Goal: Transaction & Acquisition: Subscribe to service/newsletter

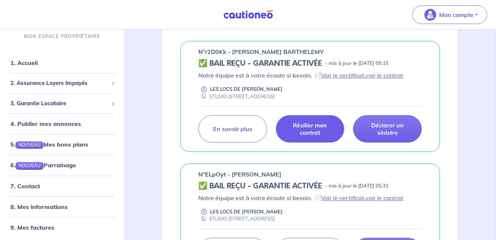
scroll to position [480, 0]
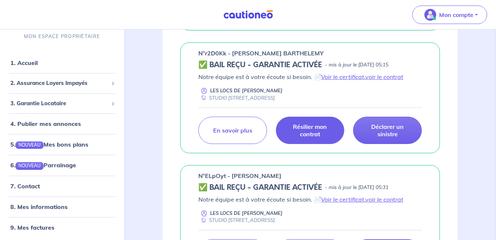
click at [306, 127] on p "Résilier mon contrat" at bounding box center [310, 130] width 50 height 15
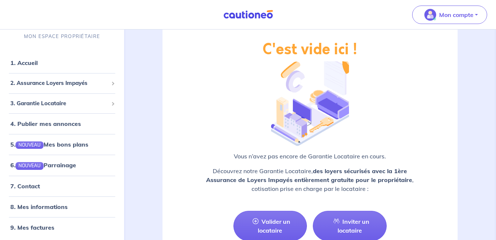
scroll to position [1446, 0]
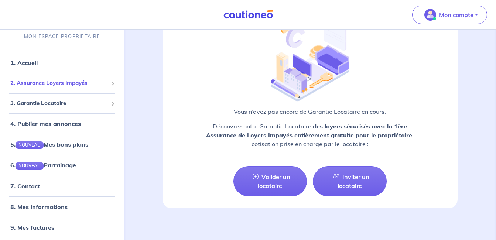
click at [84, 84] on span "2. Assurance Loyers Impayés" at bounding box center [59, 83] width 98 height 8
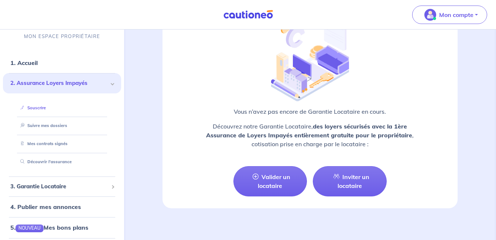
click at [46, 107] on link "Souscrire" at bounding box center [31, 107] width 28 height 5
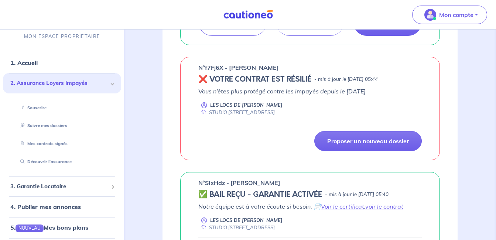
scroll to position [0, 0]
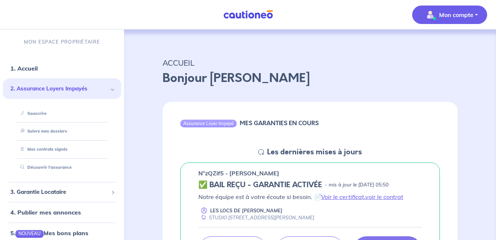
click at [469, 16] on p "Mon compte" at bounding box center [456, 14] width 34 height 9
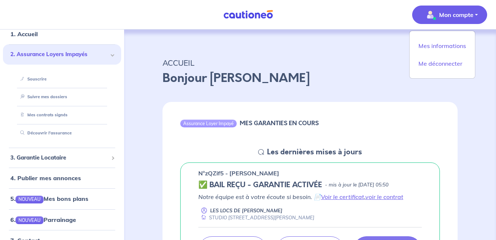
scroll to position [85, 0]
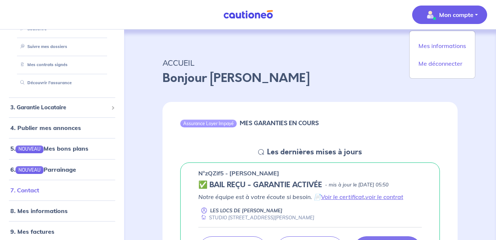
click at [37, 191] on link "7. Contact" at bounding box center [24, 189] width 29 height 7
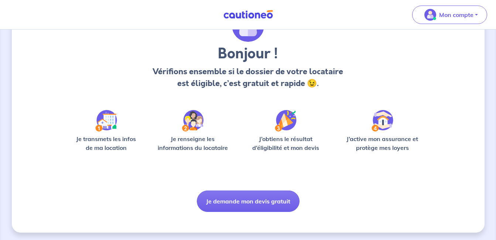
scroll to position [48, 0]
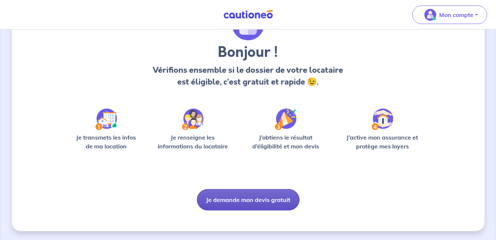
click at [248, 202] on button "Je demande mon devis gratuit" at bounding box center [248, 199] width 103 height 21
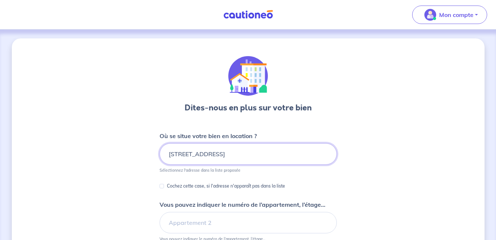
scroll to position [0, 81]
click at [336, 179] on form "Où se situe votre bien en location ? [STREET_ADDRESS] Sélectionnez l'adresse da…" at bounding box center [247, 226] width 177 height 191
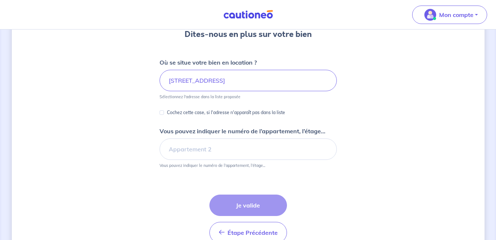
scroll to position [74, 0]
click at [279, 85] on input "[STREET_ADDRESS]" at bounding box center [247, 79] width 177 height 21
drag, startPoint x: 247, startPoint y: 79, endPoint x: 375, endPoint y: 83, distance: 127.8
click at [375, 83] on div "Dites-nous en plus sur votre bien Où se situe votre bien en location ? [STREET_…" at bounding box center [248, 117] width 473 height 305
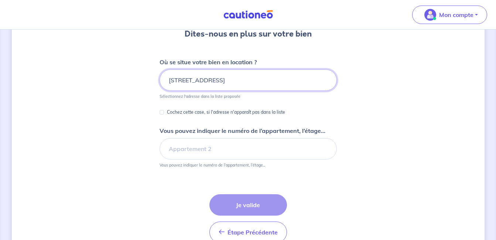
scroll to position [0, 0]
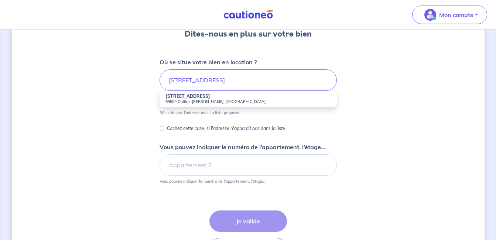
click at [189, 98] on strong "[STREET_ADDRESS]" at bounding box center [187, 96] width 45 height 6
type input "[STREET_ADDRESS]"
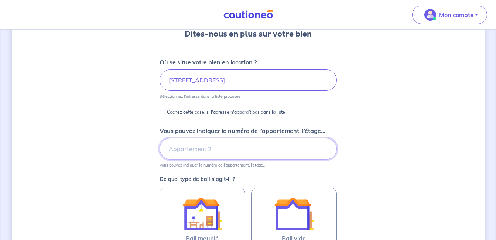
click at [202, 145] on input "Vous pouvez indiquer le numéro de l’appartement, l’étage..." at bounding box center [247, 148] width 177 height 21
type input "STUDIO 4"
click at [395, 141] on div "Dites-nous en plus sur votre bien Où se situe votre bien en location ? [STREET_…" at bounding box center [248, 158] width 473 height 387
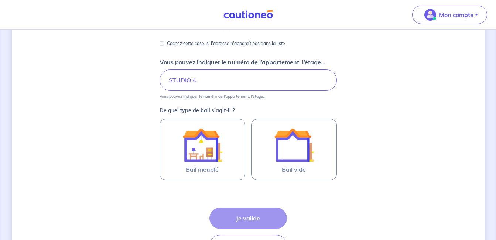
scroll to position [148, 0]
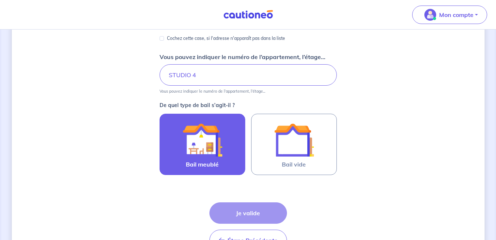
click at [217, 147] on img at bounding box center [202, 140] width 40 height 40
click at [0, 0] on input "Bail meublé" at bounding box center [0, 0] width 0 height 0
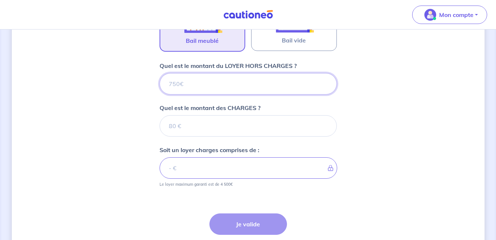
scroll to position [255, 0]
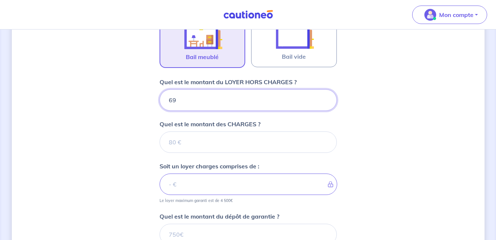
type input "690"
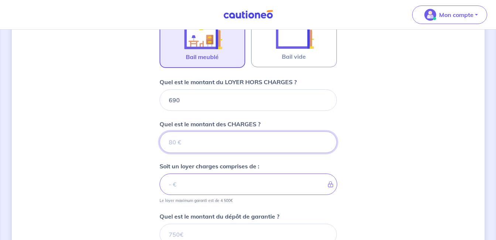
click at [199, 134] on input "Quel est le montant des CHARGES ?" at bounding box center [247, 141] width 177 height 21
type input "110"
type input "800"
type input "110"
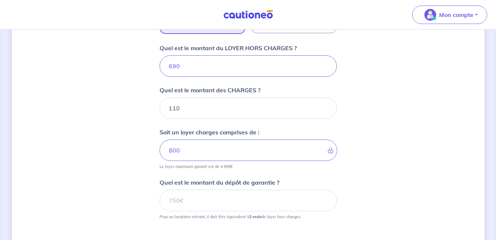
scroll to position [329, 0]
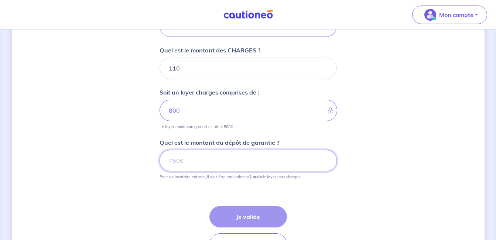
click at [196, 158] on input "Quel est le montant du dépôt de garantie ?" at bounding box center [247, 160] width 177 height 21
click at [205, 162] on input "Quel est le montant du dépôt de garantie ?" at bounding box center [247, 160] width 177 height 21
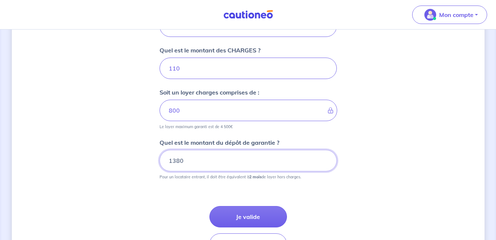
type input "1380"
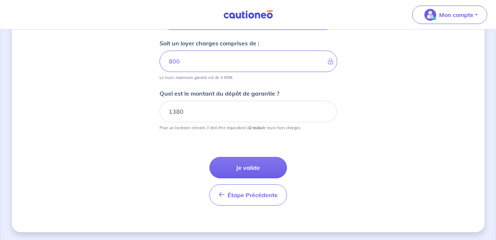
scroll to position [380, 0]
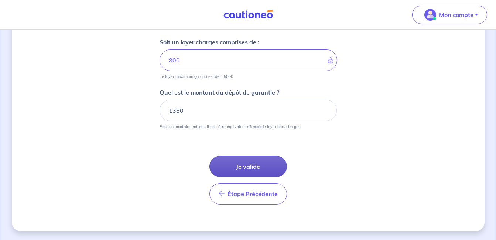
click at [232, 167] on button "Je valide" at bounding box center [248, 166] width 78 height 21
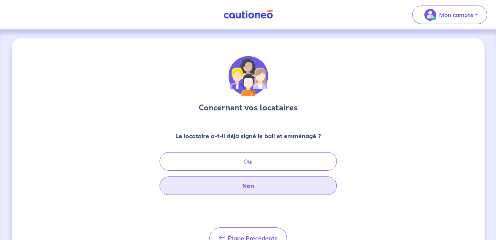
click at [244, 182] on button "Non" at bounding box center [247, 185] width 177 height 18
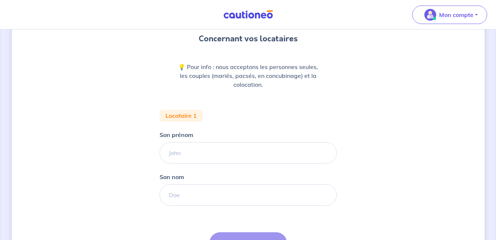
scroll to position [74, 0]
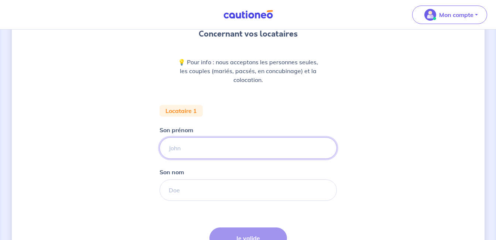
click at [210, 150] on input "Son prénom" at bounding box center [247, 147] width 177 height 21
type input "[PERSON_NAME]"
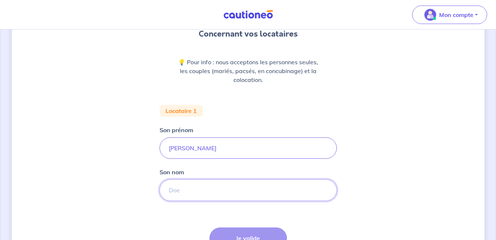
click at [203, 191] on input "Son nom" at bounding box center [247, 189] width 177 height 21
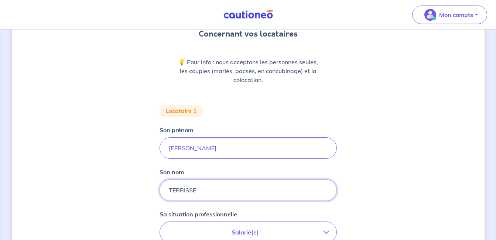
type input "TERRISSE"
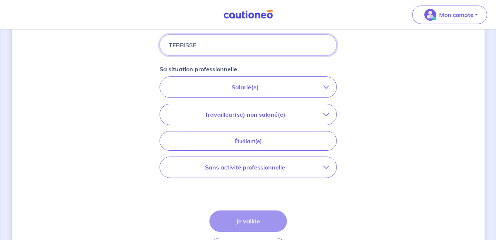
scroll to position [222, 0]
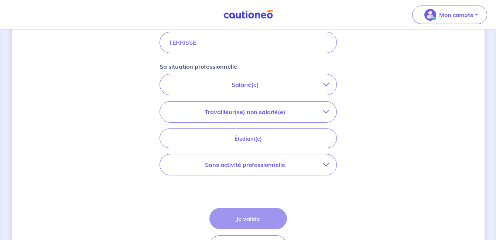
click at [257, 168] on p "Sans activité professionnelle" at bounding box center [245, 164] width 156 height 9
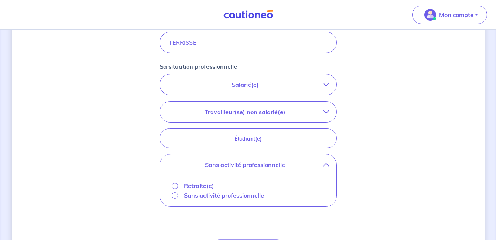
click at [246, 196] on p "Sans activité professionnelle" at bounding box center [224, 195] width 80 height 9
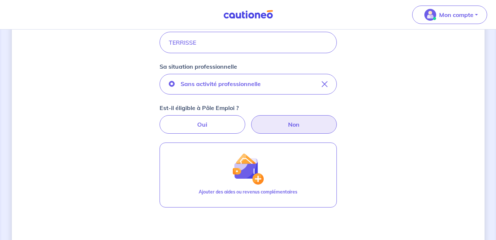
click at [280, 128] on label "Non" at bounding box center [294, 124] width 86 height 18
click at [250, 120] on input "Non" at bounding box center [248, 117] width 5 height 5
radio input "true"
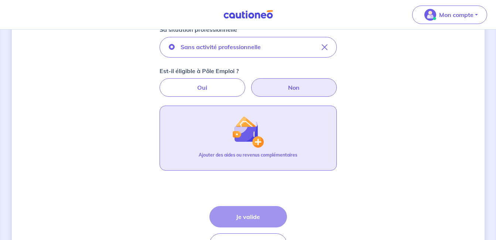
scroll to position [295, 0]
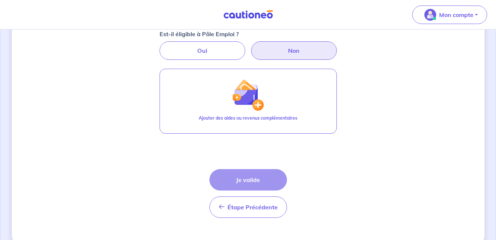
click at [254, 179] on div "Étape Précédente Précédent Je valide Je valide" at bounding box center [248, 193] width 78 height 49
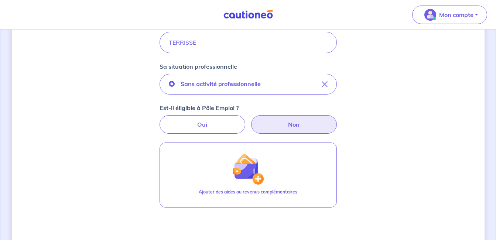
scroll to position [309, 0]
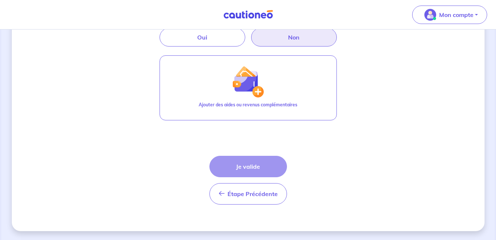
click at [255, 170] on div "Étape Précédente Précédent Je valide Je valide" at bounding box center [248, 180] width 78 height 49
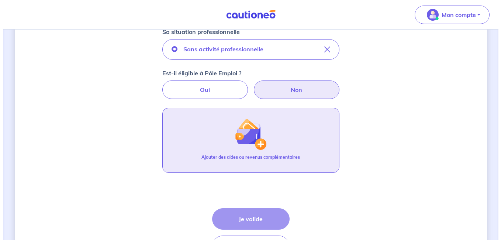
scroll to position [258, 0]
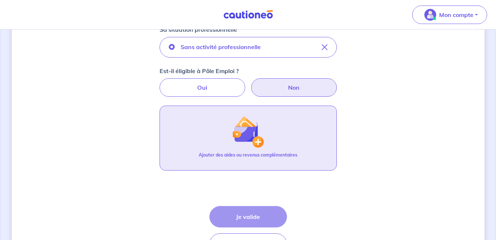
click at [253, 153] on p "Ajouter des aides ou revenus complémentaires" at bounding box center [248, 155] width 99 height 7
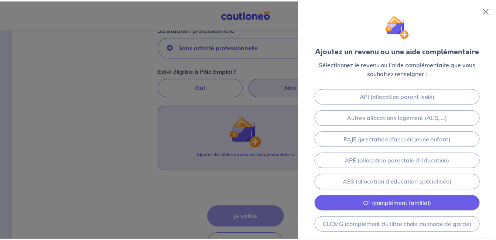
scroll to position [180, 0]
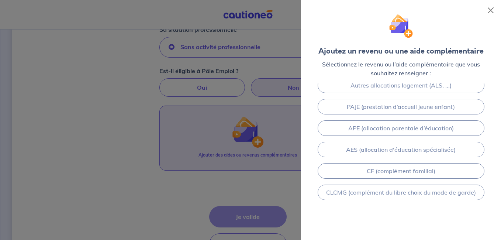
click at [210, 184] on div at bounding box center [250, 120] width 501 height 240
click at [493, 8] on button "Close" at bounding box center [491, 10] width 12 height 12
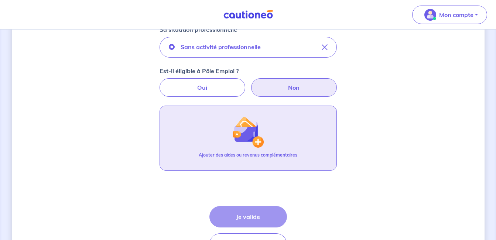
click at [242, 216] on div "Étape Précédente Précédent Je valide Je valide" at bounding box center [248, 230] width 78 height 49
click at [200, 88] on label "Oui" at bounding box center [202, 87] width 86 height 18
click at [246, 83] on input "Oui" at bounding box center [248, 80] width 5 height 5
radio input "true"
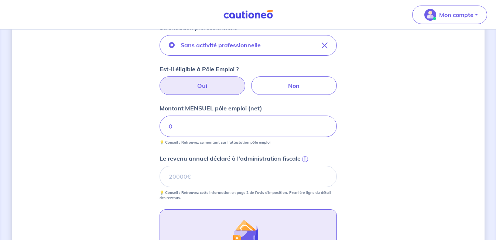
scroll to position [258, 0]
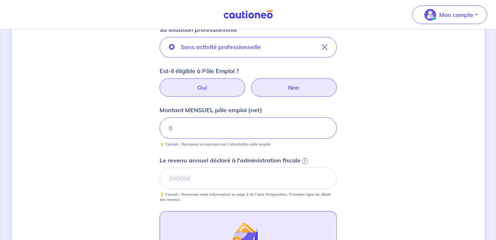
click at [306, 96] on label "Non" at bounding box center [294, 87] width 86 height 18
click at [250, 83] on input "Non" at bounding box center [248, 80] width 5 height 5
radio input "true"
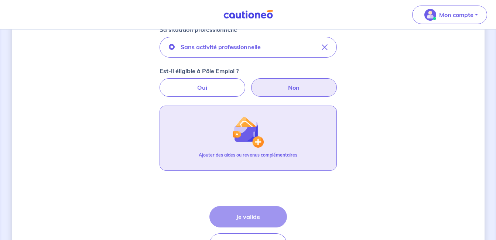
scroll to position [295, 0]
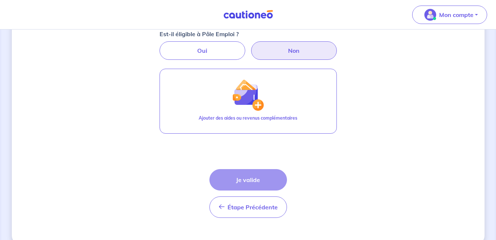
click at [250, 175] on div "Étape Précédente Précédent Je valide Je valide" at bounding box center [248, 193] width 78 height 49
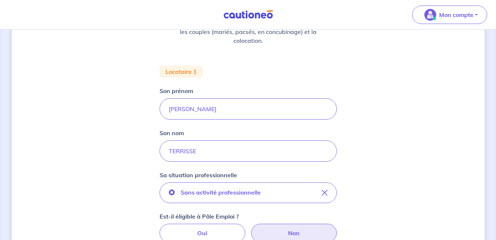
scroll to position [111, 0]
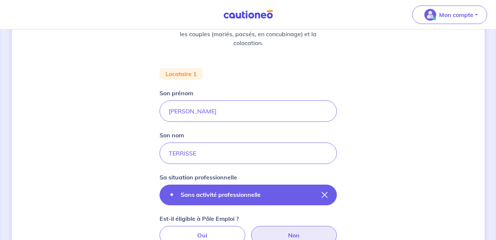
click at [323, 195] on icon "button" at bounding box center [325, 195] width 6 height 6
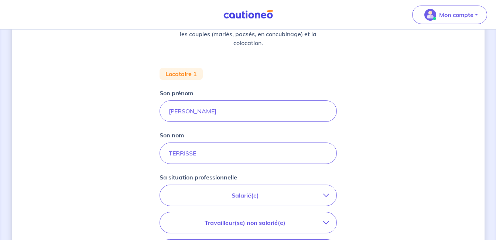
scroll to position [185, 0]
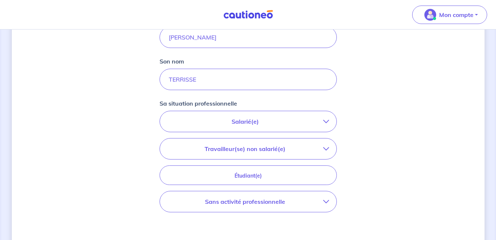
click at [270, 202] on p "Sans activité professionnelle" at bounding box center [245, 201] width 156 height 9
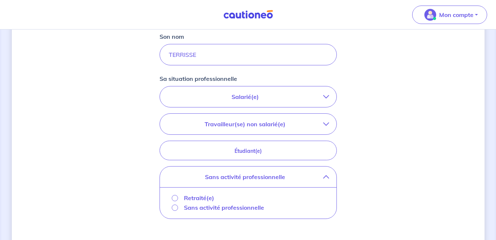
scroll to position [258, 0]
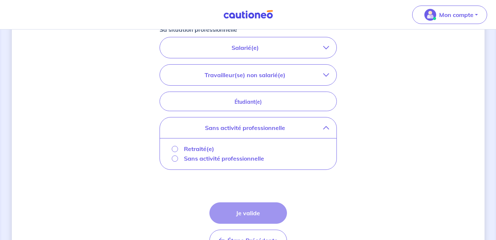
click at [236, 161] on p "Sans activité professionnelle" at bounding box center [224, 158] width 80 height 9
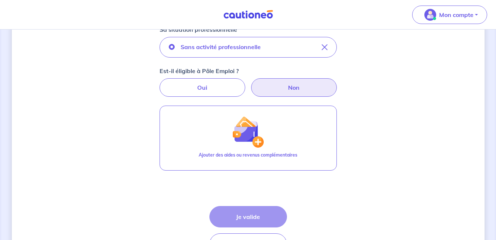
click at [258, 217] on div "Étape Précédente Précédent Je valide Je valide" at bounding box center [248, 230] width 78 height 49
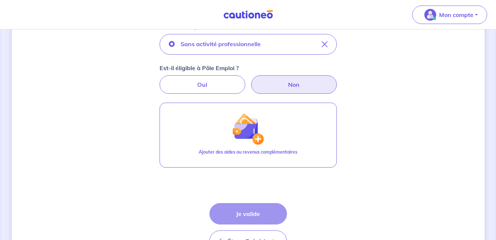
scroll to position [272, 0]
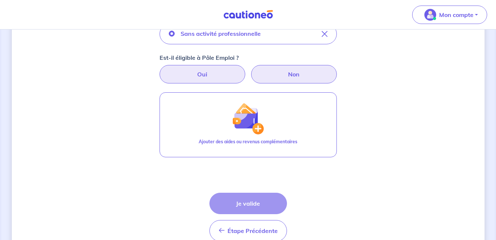
click at [174, 70] on label "Oui" at bounding box center [202, 74] width 86 height 18
click at [246, 70] on input "Oui" at bounding box center [248, 67] width 5 height 5
radio input "true"
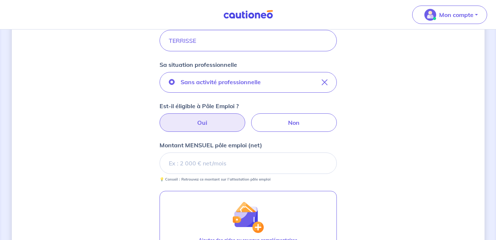
scroll to position [235, 0]
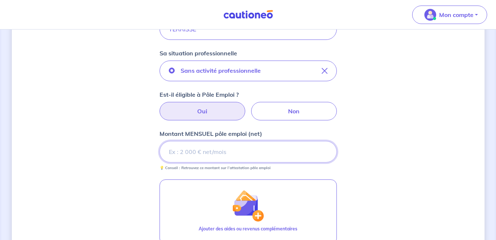
click at [199, 156] on input "Montant MENSUEL pôle emploi (net)" at bounding box center [247, 151] width 177 height 21
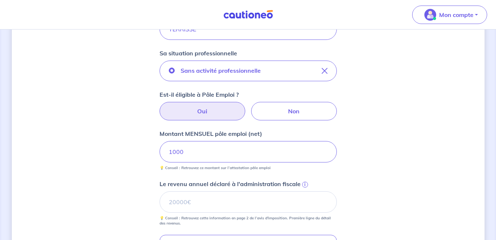
click at [130, 162] on div "Concernant vos locataires 💡 Pour info : nous acceptons les personnes seules, le…" at bounding box center [248, 107] width 473 height 607
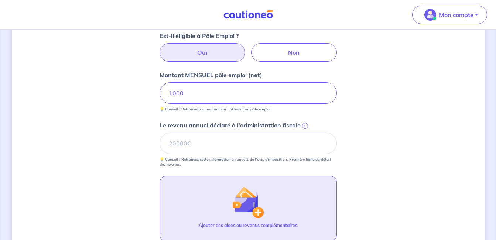
scroll to position [309, 0]
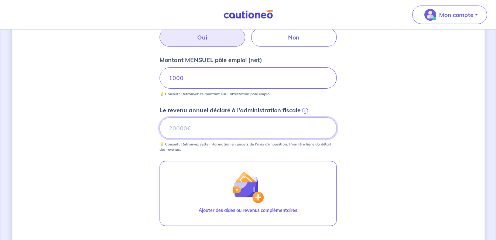
click at [194, 131] on input "Le revenu annuel déclaré à l'administration fiscale i" at bounding box center [247, 127] width 177 height 21
type input "1332"
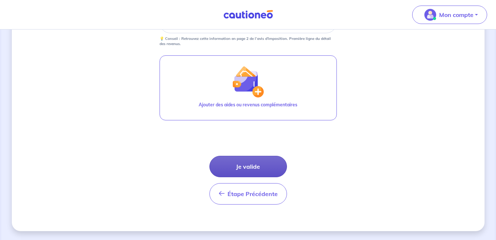
click at [257, 171] on button "Je valide" at bounding box center [248, 166] width 78 height 21
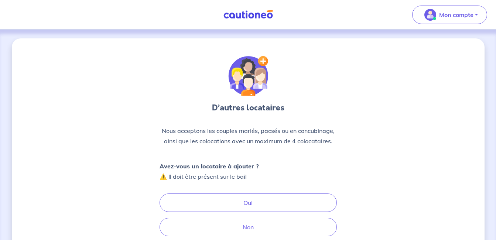
scroll to position [37, 0]
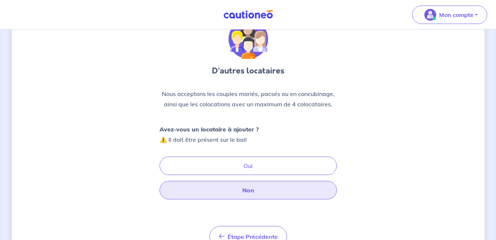
click at [260, 191] on button "Non" at bounding box center [247, 190] width 177 height 18
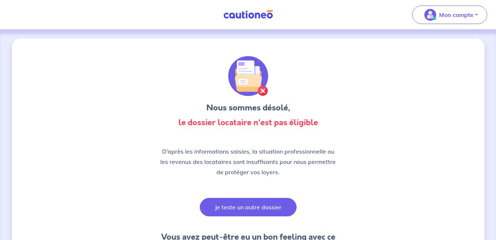
click at [253, 212] on button "Je teste un autre dossier" at bounding box center [248, 207] width 97 height 18
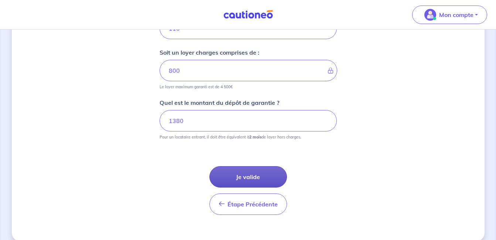
click at [237, 178] on button "Je valide" at bounding box center [248, 176] width 78 height 21
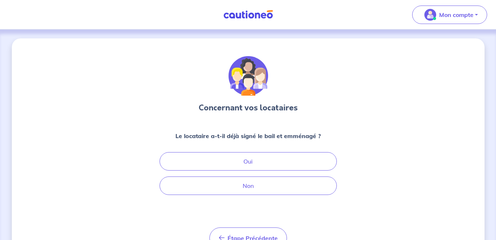
click at [247, 198] on div "Concernant vos locataires Le locataire a-t-il déjà signé le bail et emménagé ? …" at bounding box center [247, 152] width 177 height 193
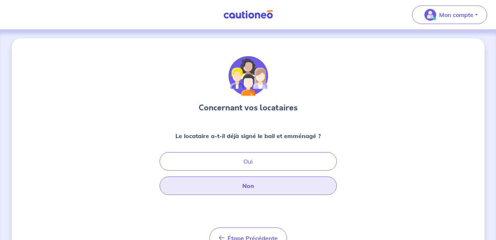
click at [248, 189] on button "Non" at bounding box center [247, 185] width 177 height 18
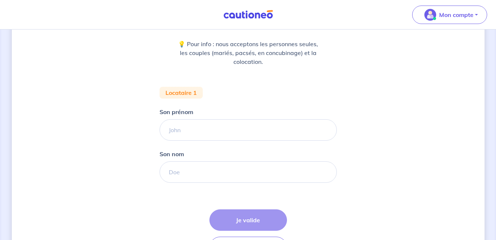
scroll to position [111, 0]
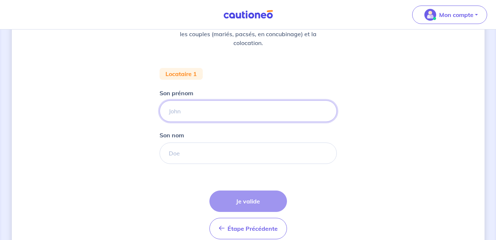
click at [199, 109] on input "Son prénom" at bounding box center [247, 110] width 177 height 21
type input "[PERSON_NAME]"
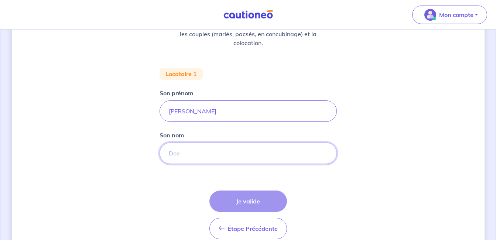
click at [188, 153] on input "Son nom" at bounding box center [247, 153] width 177 height 21
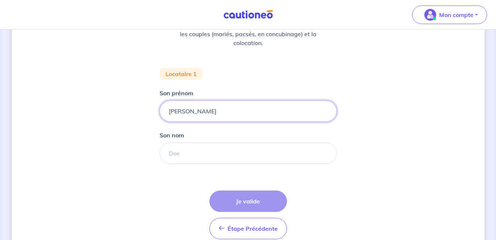
click at [167, 105] on input "[PERSON_NAME]" at bounding box center [247, 110] width 177 height 21
drag, startPoint x: 200, startPoint y: 107, endPoint x: 168, endPoint y: 110, distance: 32.3
click at [168, 110] on input "[PERSON_NAME]" at bounding box center [247, 110] width 177 height 21
click at [193, 166] on form "Locataire 1 Son prénom [PERSON_NAME] nom Étape Précédente Précédent Je valide J…" at bounding box center [247, 156] width 177 height 177
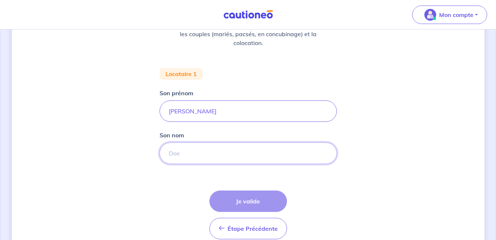
click at [195, 156] on input "Son nom" at bounding box center [247, 153] width 177 height 21
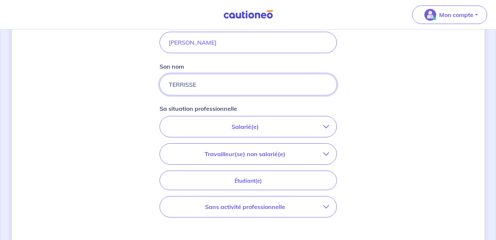
scroll to position [185, 0]
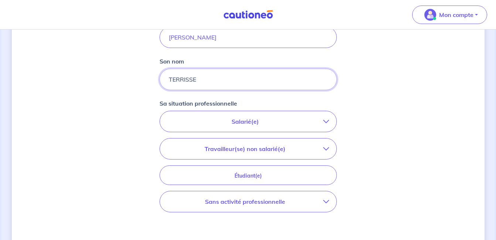
type input "TERRISSE"
click at [217, 123] on p "Salarié(e)" at bounding box center [245, 121] width 156 height 9
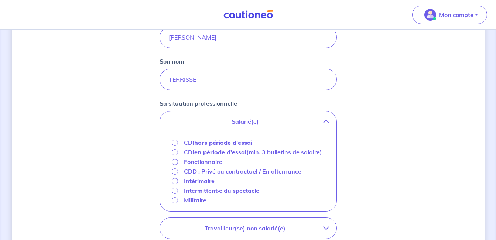
click at [210, 144] on strong "hors période d'essai" at bounding box center [223, 142] width 58 height 7
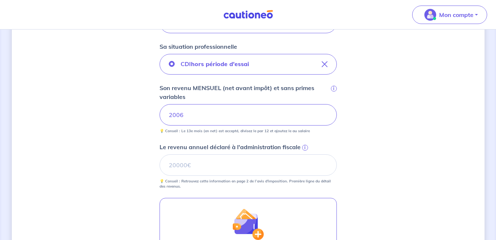
scroll to position [258, 0]
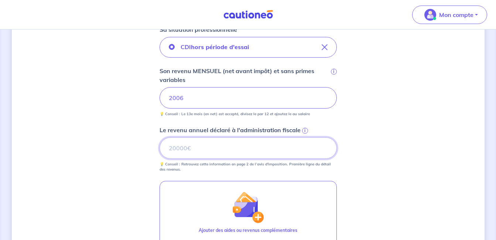
click at [199, 145] on input "Le revenu annuel déclaré à l'administration fiscale i" at bounding box center [247, 147] width 177 height 21
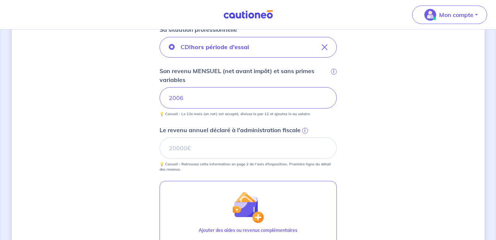
click at [305, 130] on span "i" at bounding box center [305, 131] width 6 height 6
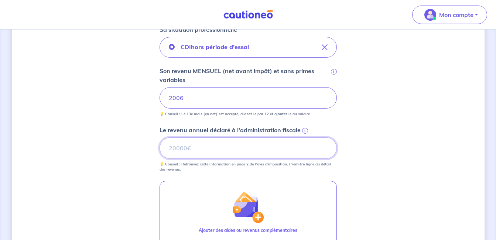
click at [305, 137] on input "Le revenu annuel déclaré à l'administration fiscale i" at bounding box center [247, 147] width 177 height 21
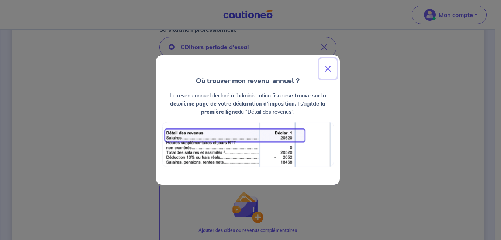
click at [333, 67] on button "Close" at bounding box center [328, 68] width 18 height 21
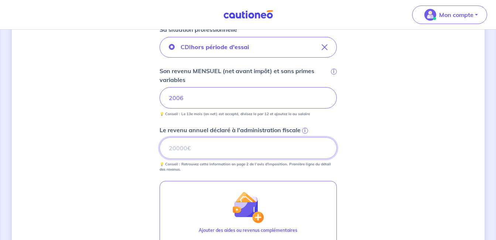
click at [199, 152] on input "Le revenu annuel déclaré à l'administration fiscale i" at bounding box center [247, 147] width 177 height 21
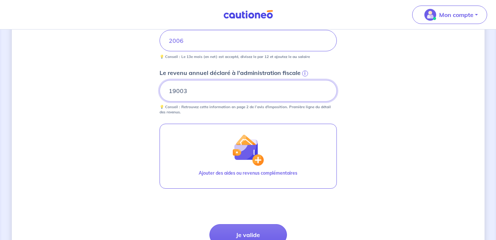
scroll to position [332, 0]
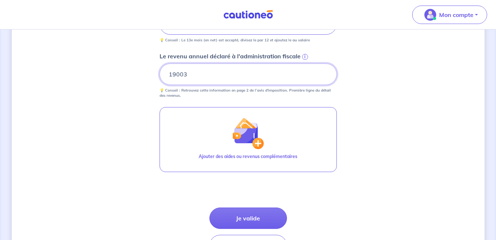
type input "19003"
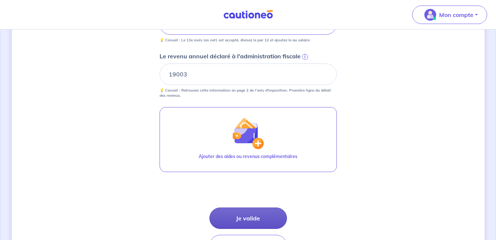
click at [234, 220] on button "Je valide" at bounding box center [248, 217] width 78 height 21
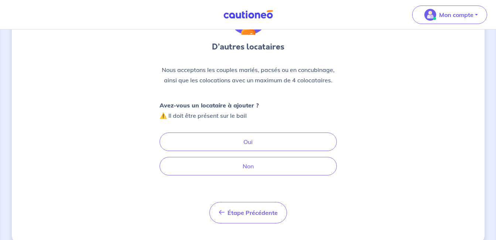
scroll to position [74, 0]
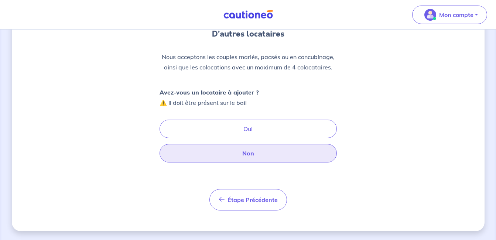
click at [254, 154] on button "Non" at bounding box center [247, 153] width 177 height 18
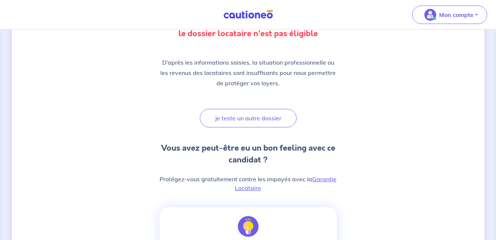
scroll to position [74, 0]
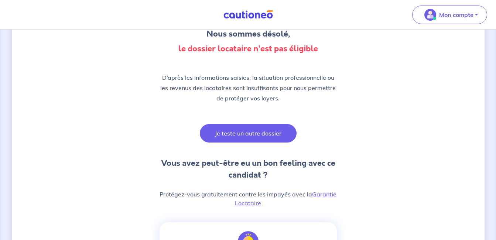
click at [251, 137] on button "Je teste un autre dossier" at bounding box center [248, 133] width 97 height 18
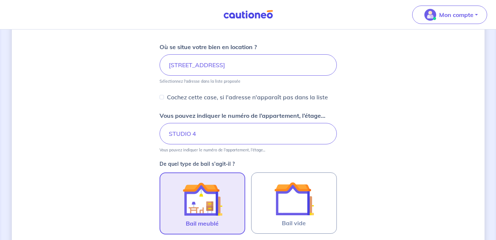
scroll to position [88, 0]
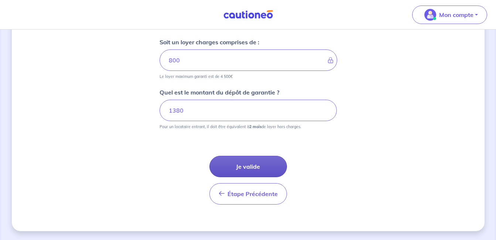
click at [237, 165] on button "Je valide" at bounding box center [248, 166] width 78 height 21
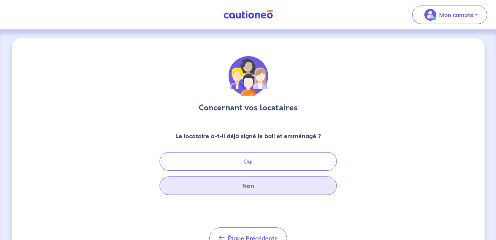
click at [242, 183] on button "Non" at bounding box center [247, 185] width 177 height 18
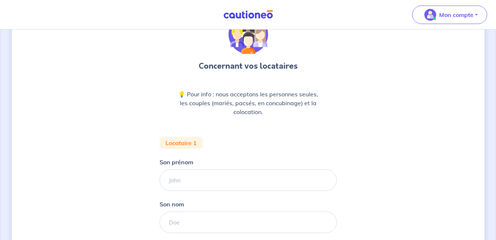
scroll to position [111, 0]
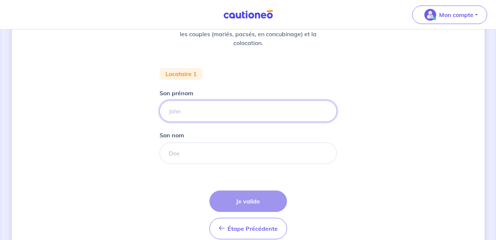
click at [212, 116] on input "Son prénom" at bounding box center [247, 110] width 177 height 21
type input "[PERSON_NAME]"
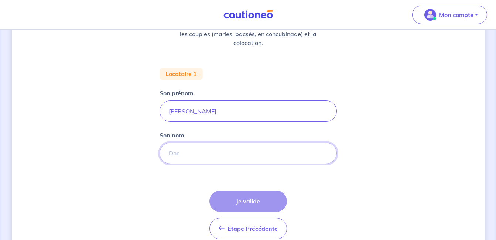
click at [186, 160] on input "Son nom" at bounding box center [247, 153] width 177 height 21
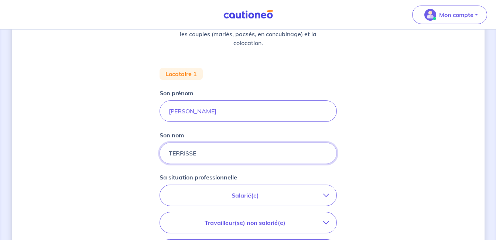
type input "TERRISSE"
click at [180, 192] on p "Salarié(e)" at bounding box center [245, 195] width 156 height 9
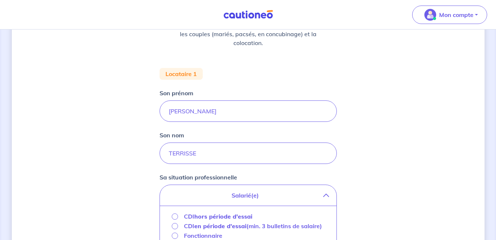
scroll to position [185, 0]
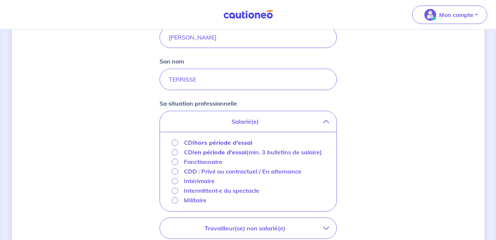
click at [184, 143] on p "CDI hors période d'essai" at bounding box center [218, 142] width 68 height 9
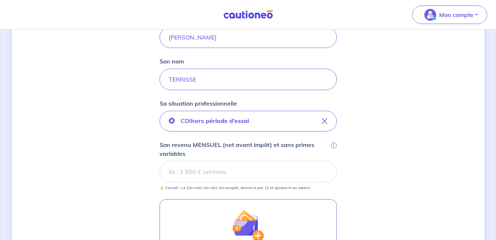
click at [201, 178] on input "Son revenu MENSUEL (net avant impôt) et sans primes variables i" at bounding box center [247, 171] width 177 height 21
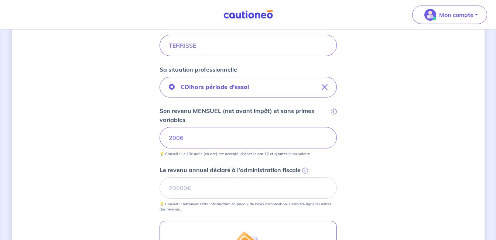
scroll to position [295, 0]
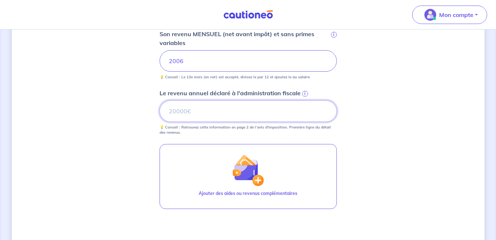
click at [188, 112] on input "Le revenu annuel déclaré à l'administration fiscale i" at bounding box center [247, 110] width 177 height 21
type input "19003"
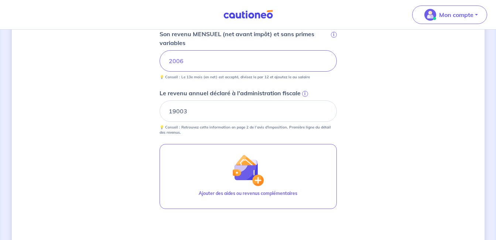
click at [141, 157] on div "Concernant vos locataires 💡 Pour info : nous acceptons les personnes seules, le…" at bounding box center [248, 31] width 473 height 577
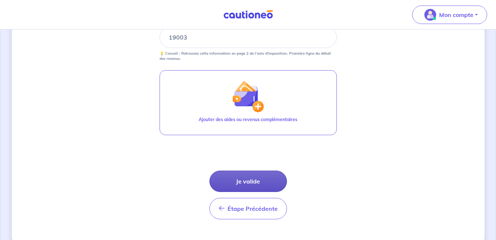
click at [227, 181] on button "Je valide" at bounding box center [248, 181] width 78 height 21
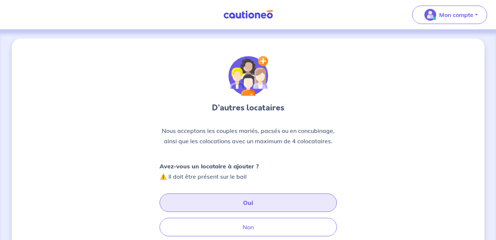
click at [235, 200] on button "Oui" at bounding box center [247, 202] width 177 height 18
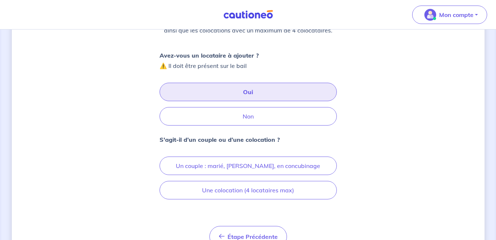
scroll to position [148, 0]
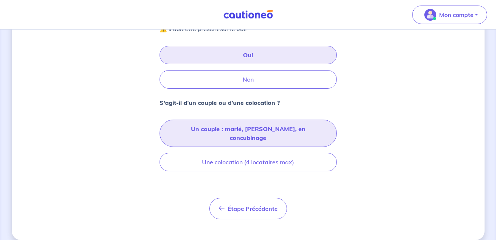
click at [257, 130] on button "Un couple : marié, [PERSON_NAME], en concubinage" at bounding box center [247, 133] width 177 height 27
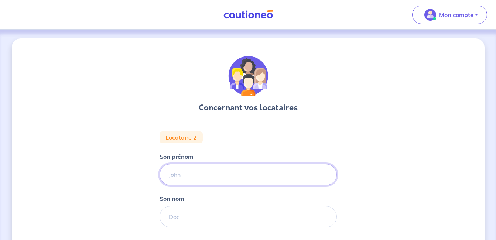
click at [219, 171] on input "Son prénom" at bounding box center [247, 174] width 177 height 21
type input "[PERSON_NAME]"
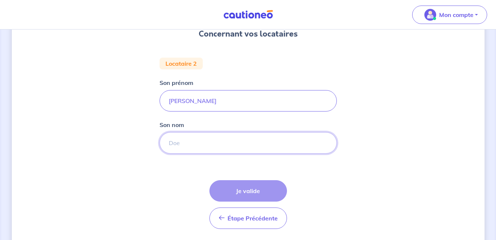
click at [209, 147] on input "Son nom" at bounding box center [247, 142] width 177 height 21
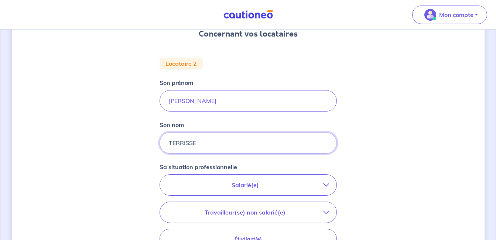
scroll to position [111, 0]
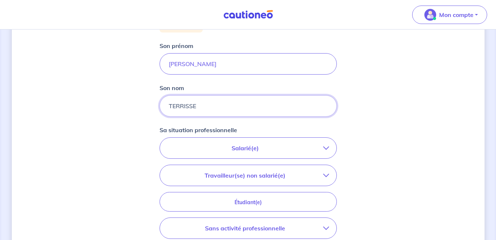
type input "TERRISSE"
click at [231, 152] on p "Salarié(e)" at bounding box center [245, 148] width 156 height 9
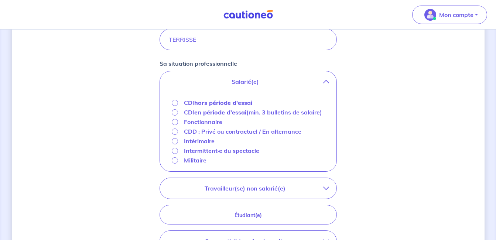
scroll to position [185, 0]
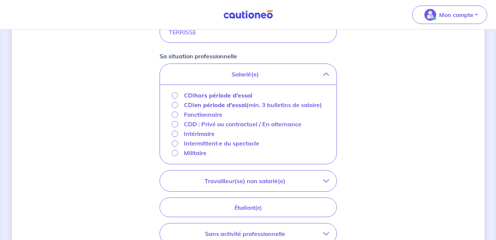
click at [231, 95] on strong "hors période d'essai" at bounding box center [223, 95] width 58 height 7
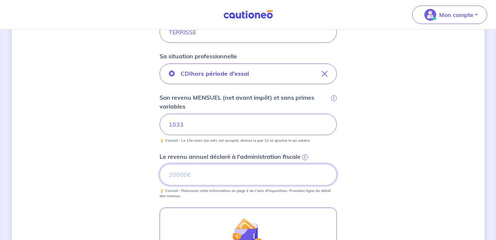
click at [222, 177] on input "Le revenu annuel déclaré à l'administration fiscale i" at bounding box center [247, 174] width 177 height 21
click at [222, 169] on input "Le revenu annuel déclaré à l'administration fiscale i" at bounding box center [247, 174] width 177 height 21
type input "7938"
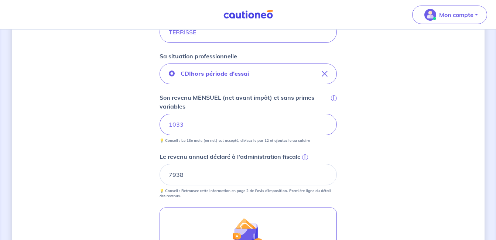
scroll to position [332, 0]
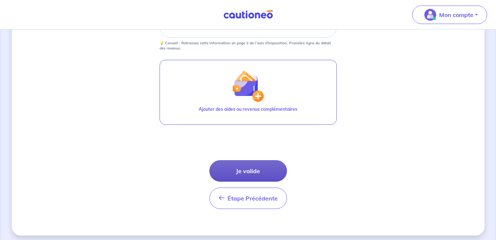
click at [248, 174] on button "Je valide" at bounding box center [248, 170] width 78 height 21
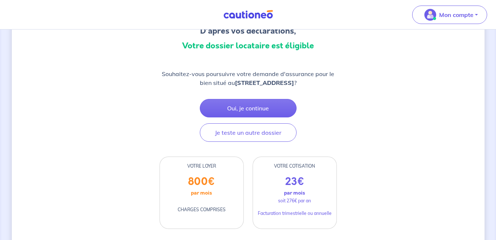
scroll to position [74, 0]
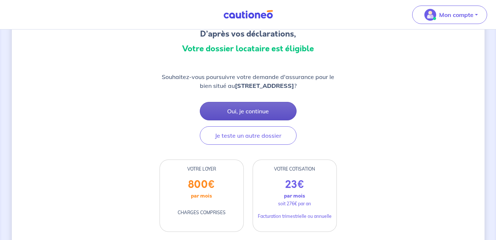
click at [248, 117] on button "Oui, je continue" at bounding box center [248, 111] width 97 height 18
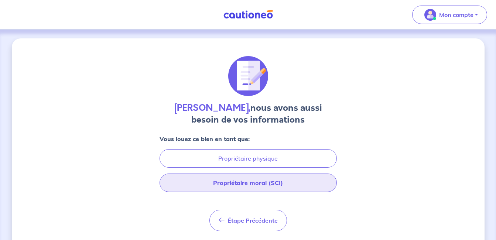
click at [236, 184] on button "Propriétaire moral (SCI)" at bounding box center [247, 183] width 177 height 18
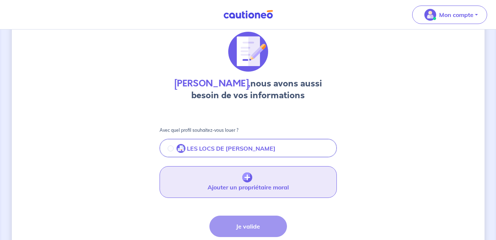
scroll to position [37, 0]
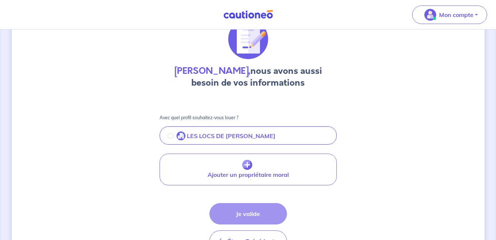
click at [215, 137] on p "LES LOCS DE [PERSON_NAME]" at bounding box center [231, 135] width 89 height 9
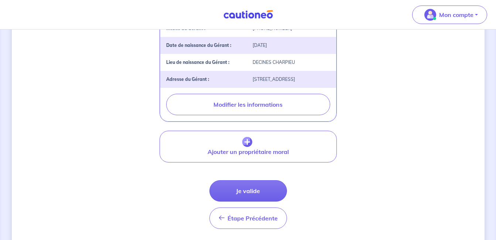
scroll to position [258, 0]
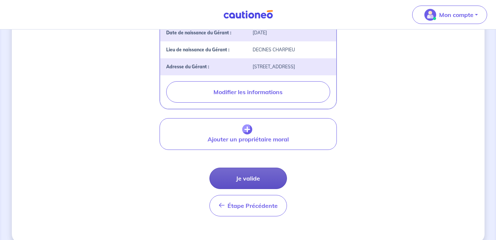
click at [225, 185] on button "Je valide" at bounding box center [248, 178] width 78 height 21
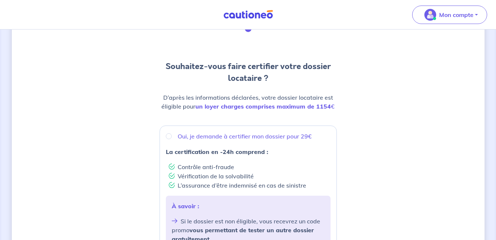
scroll to position [37, 0]
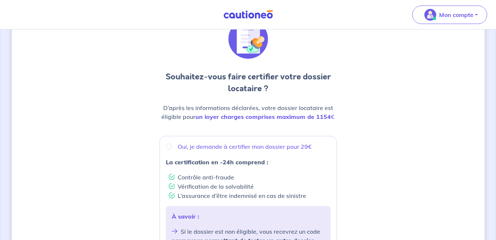
click at [171, 142] on div "Oui, je demande à certifier mon dossier pour 29€" at bounding box center [248, 146] width 165 height 9
radio input "true"
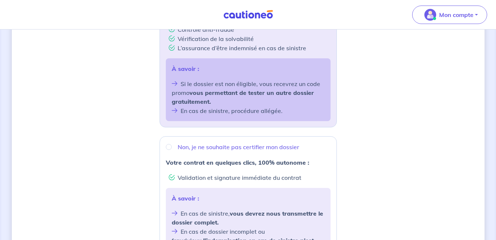
scroll to position [295, 0]
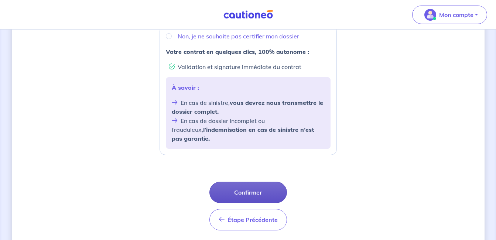
click at [234, 191] on button "Confirmer" at bounding box center [248, 192] width 78 height 21
